Goal: Task Accomplishment & Management: Manage account settings

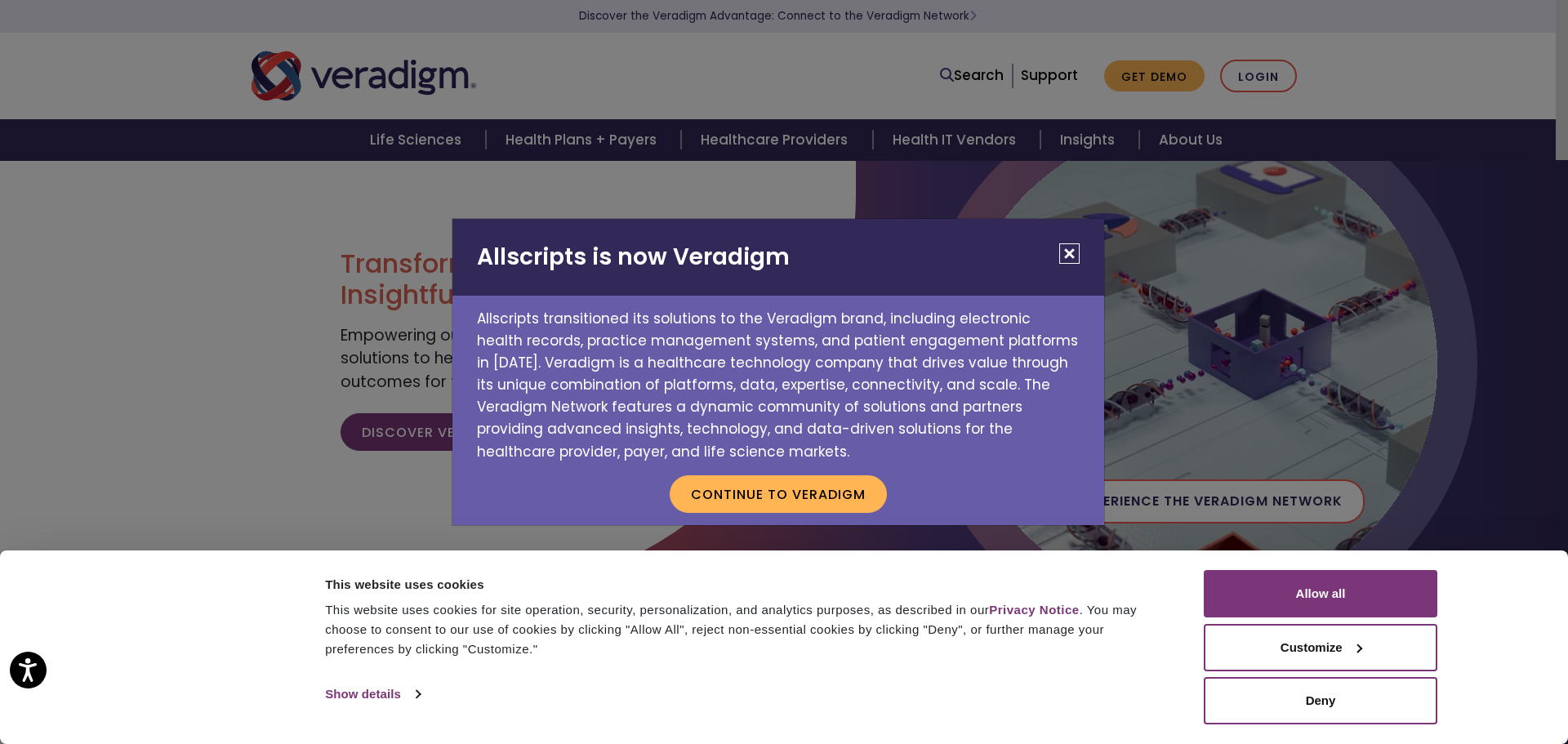
click at [1065, 253] on button "Close" at bounding box center [1069, 254] width 20 height 20
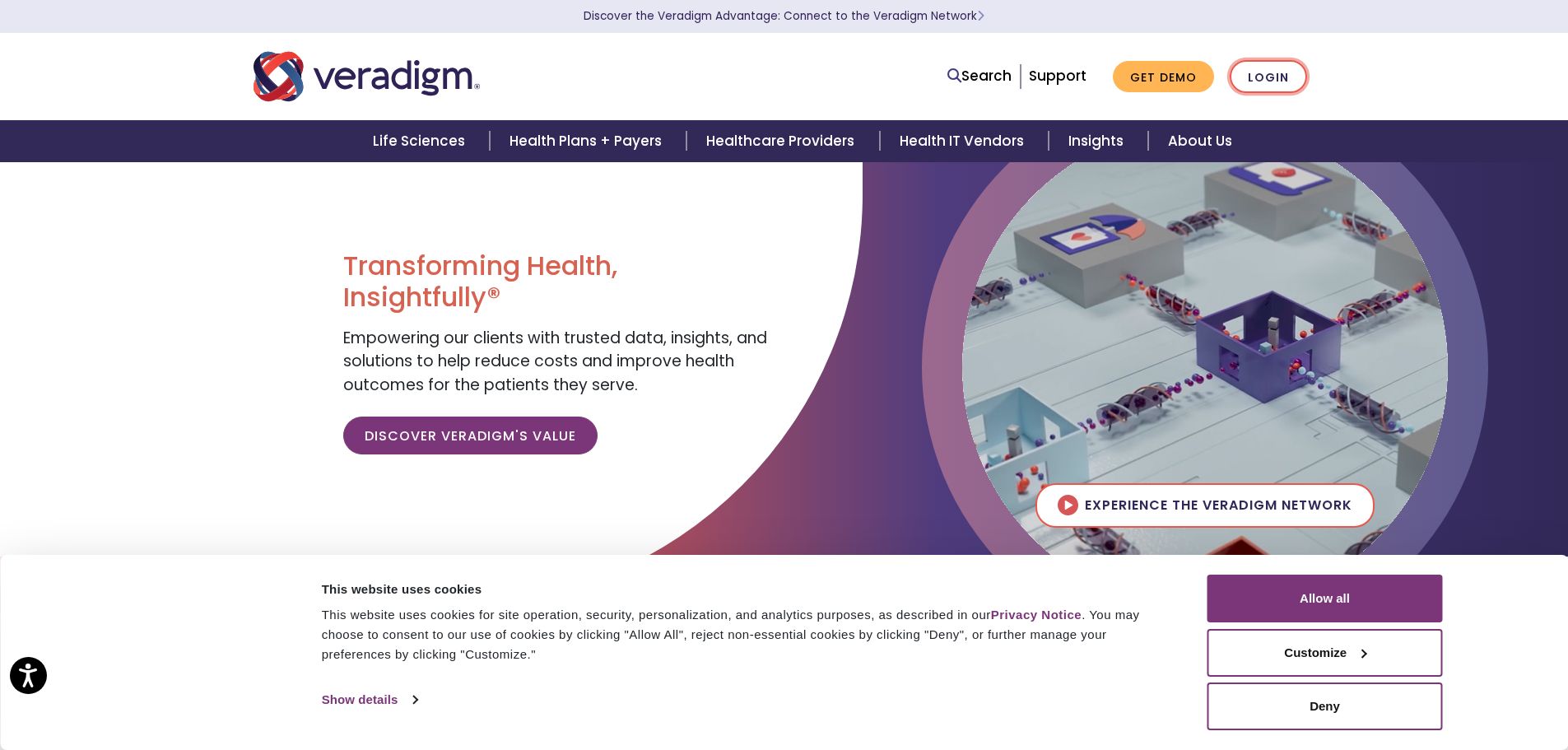
click at [1254, 86] on link "Login" at bounding box center [1269, 77] width 78 height 34
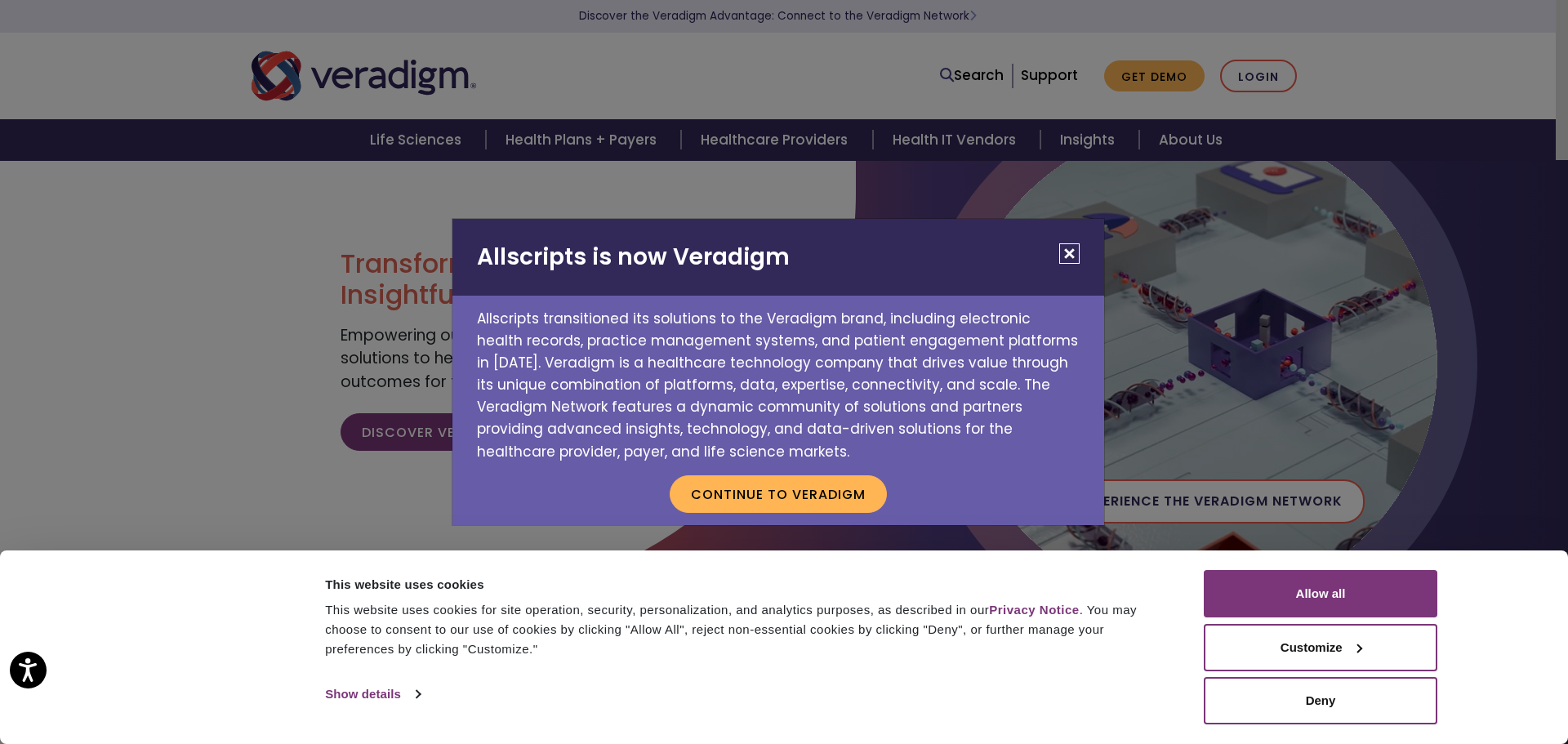
click at [1067, 256] on button "Close" at bounding box center [1069, 254] width 20 height 20
